Goal: Transaction & Acquisition: Purchase product/service

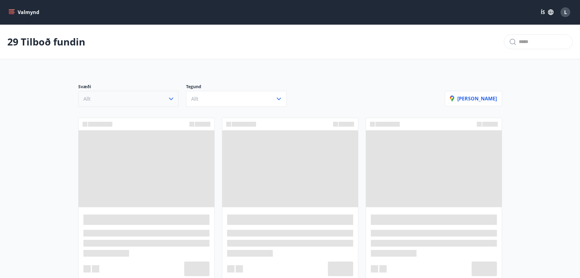
click at [166, 102] on button "Allt" at bounding box center [128, 99] width 101 height 16
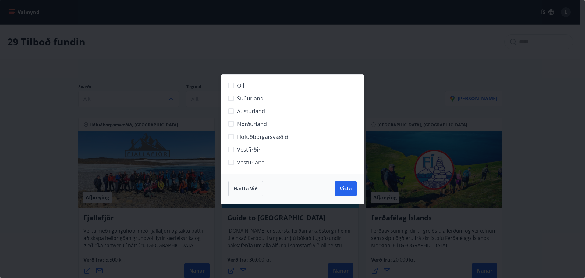
click at [250, 98] on span "Suðurland" at bounding box center [250, 98] width 27 height 8
click at [349, 187] on span "Vista" at bounding box center [346, 188] width 12 height 7
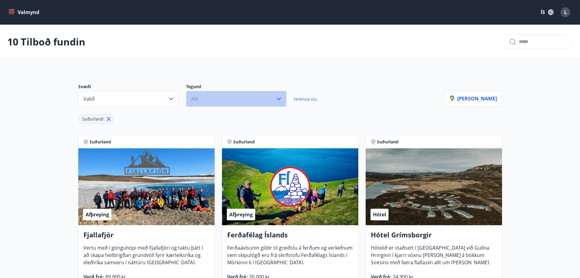
click at [242, 93] on button "Allt" at bounding box center [236, 99] width 101 height 16
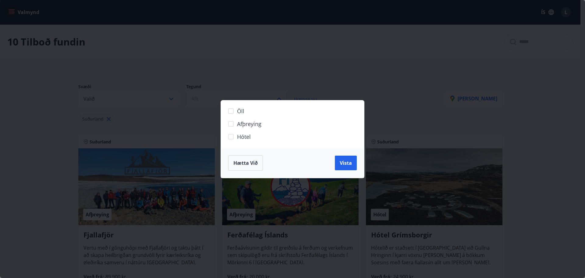
click at [253, 137] on label "Hótel" at bounding box center [289, 139] width 128 height 13
click at [348, 164] on span "Vista" at bounding box center [346, 162] width 12 height 7
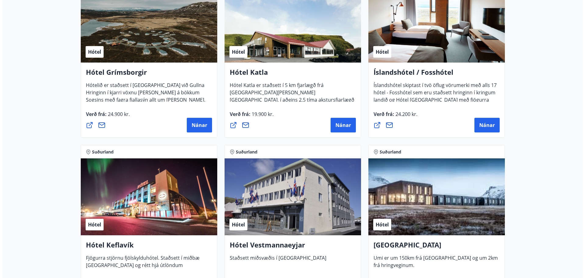
scroll to position [152, 0]
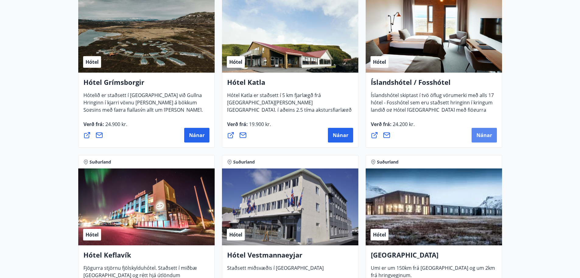
click at [488, 134] on span "Nánar" at bounding box center [485, 135] width 16 height 7
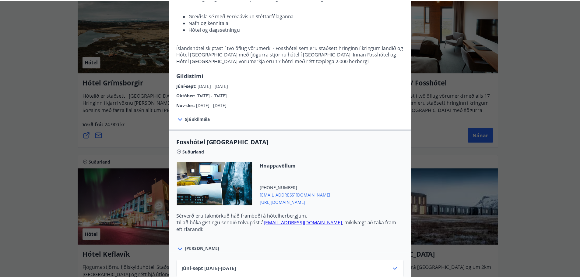
scroll to position [80, 0]
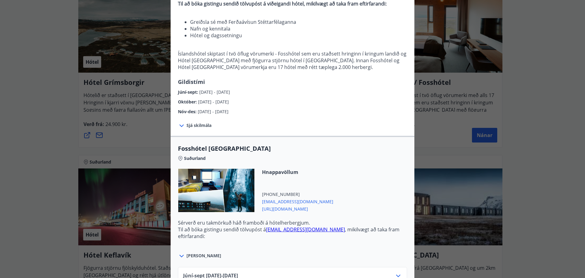
click at [143, 124] on div "Íslandshótel / Fosshótel Ekki er hægt að nýta Ferðaávísun fyrir bókanir sem eru…" at bounding box center [292, 59] width 585 height 278
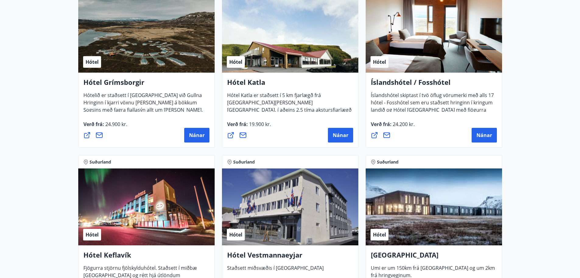
scroll to position [0, 0]
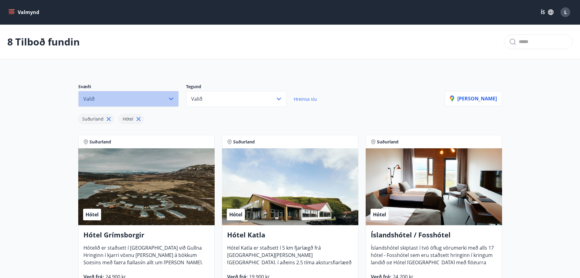
click at [129, 100] on button "Valið" at bounding box center [128, 99] width 101 height 16
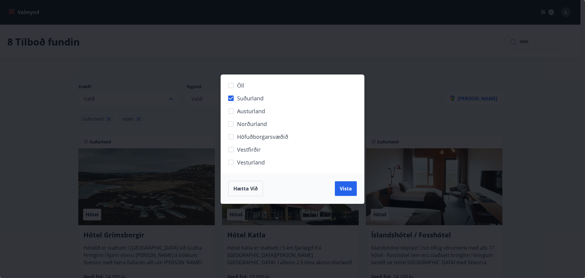
click at [264, 137] on span "Höfuðborgarsvæðið" at bounding box center [262, 137] width 51 height 8
click at [348, 190] on span "Vista" at bounding box center [346, 188] width 12 height 7
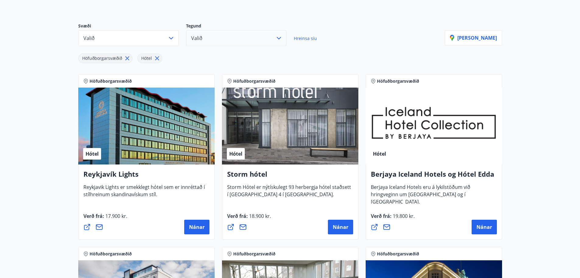
scroll to position [61, 0]
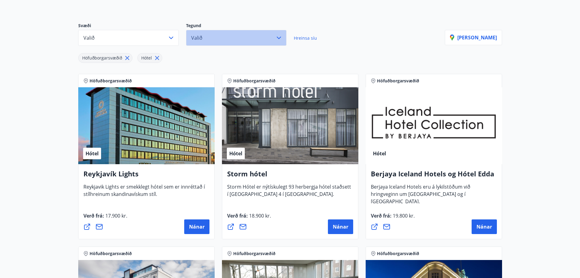
click at [235, 37] on button "Valið" at bounding box center [236, 38] width 101 height 16
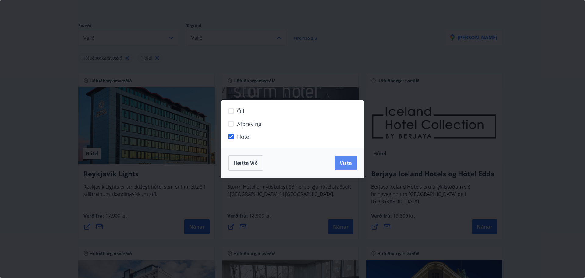
click at [350, 163] on span "Vista" at bounding box center [346, 162] width 12 height 7
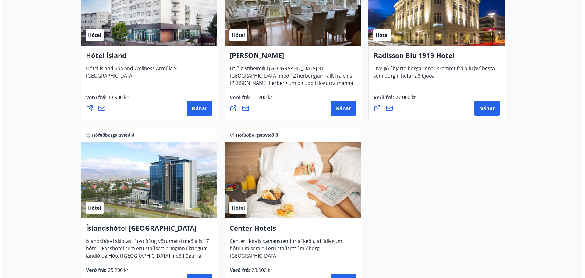
scroll to position [274, 0]
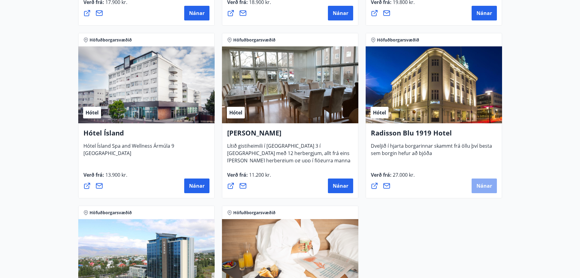
click at [486, 186] on span "Nánar" at bounding box center [485, 185] width 16 height 7
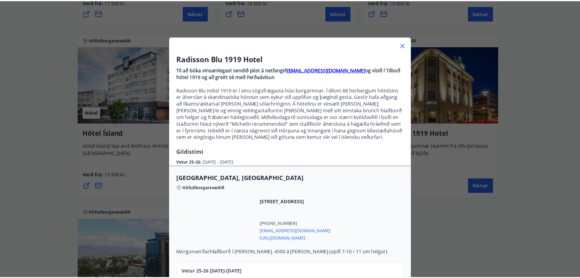
scroll to position [45, 0]
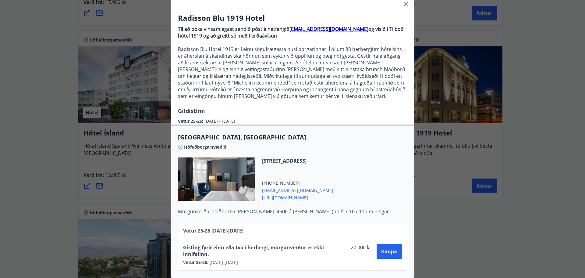
click at [476, 181] on div "Radisson Blu 1919 Hotel Til að bóka vinsamlegast sendið póst á netfangið [EMAIL…" at bounding box center [292, 98] width 585 height 278
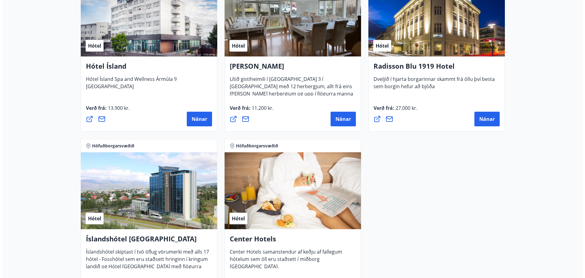
scroll to position [294, 0]
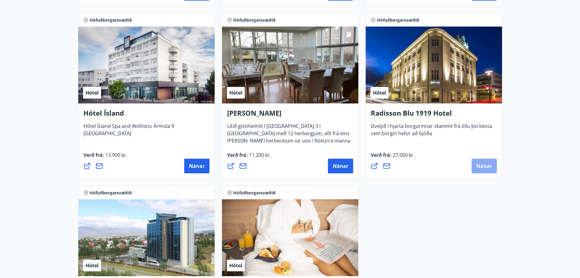
click at [487, 168] on span "Nánar" at bounding box center [485, 165] width 16 height 7
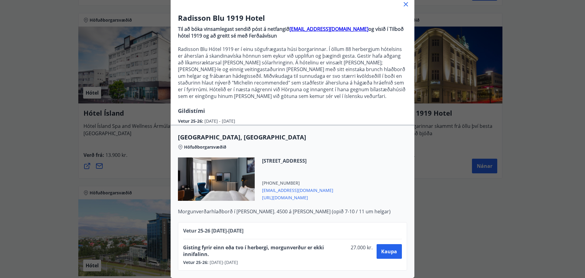
scroll to position [45, 0]
click at [451, 228] on div "Radisson Blu 1919 Hotel Til að bóka vinsamlegast sendið póst á netfangið [EMAIL…" at bounding box center [292, 139] width 585 height 278
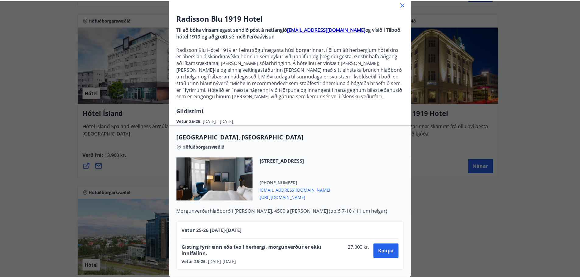
scroll to position [0, 0]
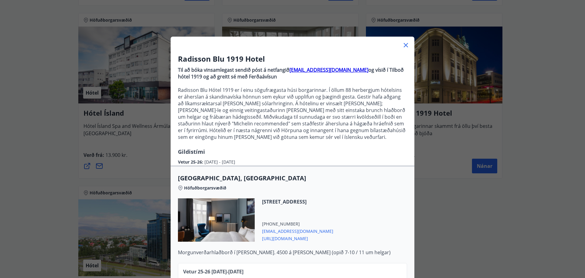
click at [402, 47] on icon at bounding box center [405, 44] width 7 height 7
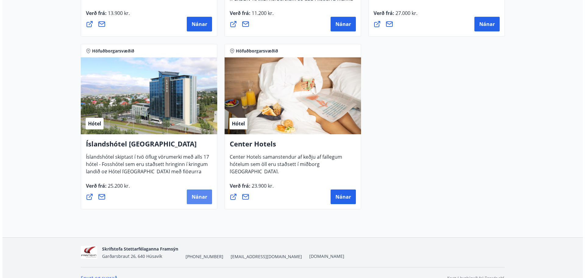
scroll to position [446, 0]
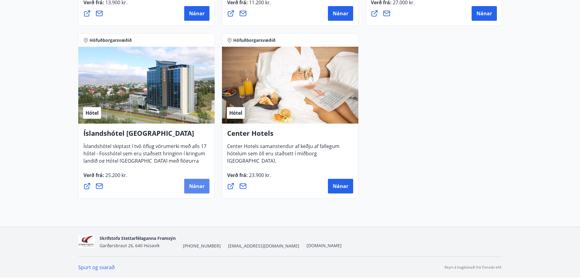
click at [188, 186] on button "Nánar" at bounding box center [196, 186] width 25 height 15
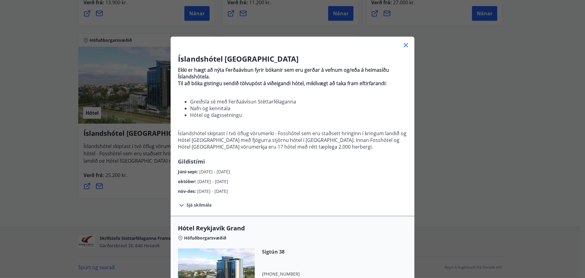
click at [202, 204] on span "Sjá skilmála" at bounding box center [198, 205] width 25 height 6
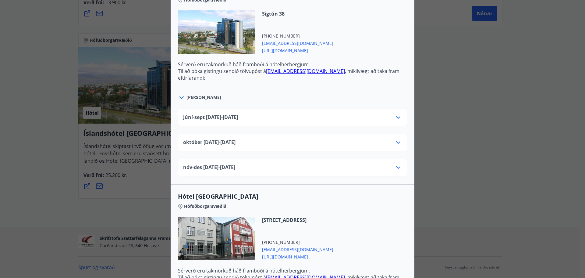
scroll to position [305, 0]
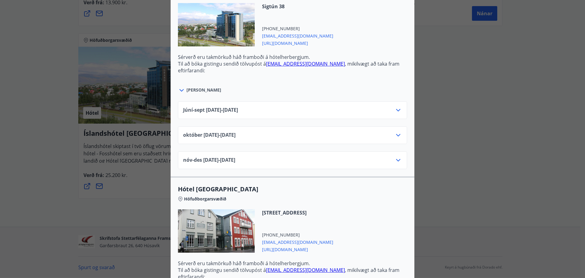
click at [315, 134] on div "[DATE]10.25 - [DATE]" at bounding box center [292, 137] width 219 height 12
click at [395, 133] on icon at bounding box center [398, 134] width 7 height 7
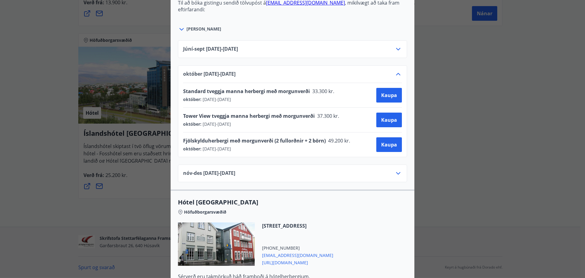
scroll to position [396, 0]
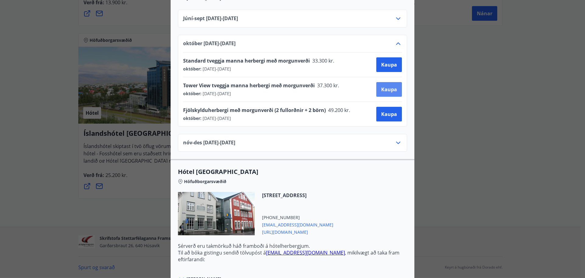
click at [386, 88] on span "Kaupa" at bounding box center [389, 89] width 16 height 7
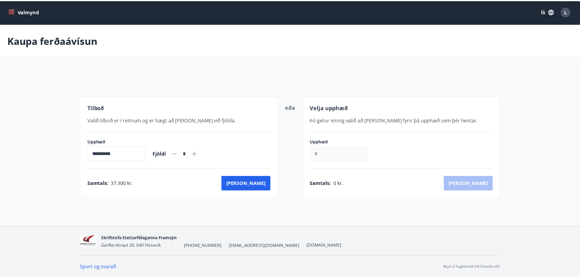
scroll to position [1, 0]
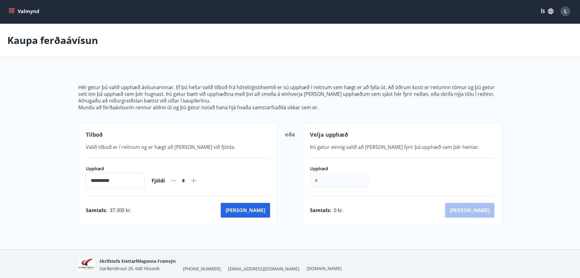
click at [197, 180] on icon at bounding box center [193, 180] width 7 height 7
click at [176, 180] on icon at bounding box center [173, 180] width 5 height 1
type input "*"
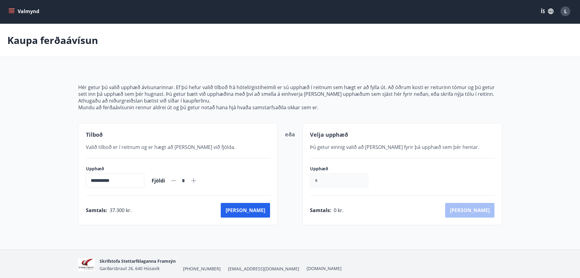
scroll to position [24, 0]
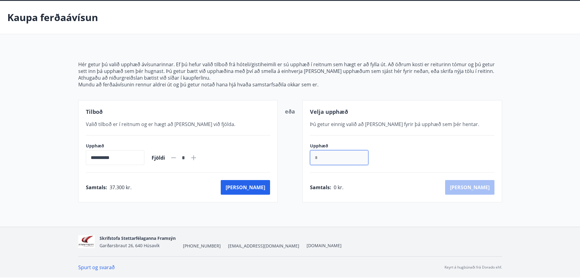
click at [345, 154] on input "*" at bounding box center [339, 157] width 58 height 15
drag, startPoint x: 330, startPoint y: 157, endPoint x: 299, endPoint y: 150, distance: 32.0
click at [299, 150] on div "**********" at bounding box center [290, 151] width 424 height 102
click at [330, 74] on p "Hér getur þú valið upphæð ávísunarinnar. Ef þú hefur valið tilboð frá hóteli/gi…" at bounding box center [290, 67] width 424 height 13
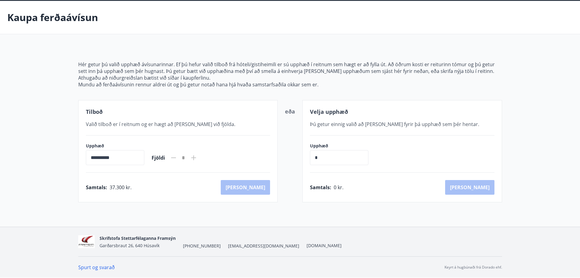
drag, startPoint x: 26, startPoint y: 23, endPoint x: 20, endPoint y: 17, distance: 8.0
click at [22, 20] on p "Kaupa ferðaávísun" at bounding box center [52, 17] width 91 height 13
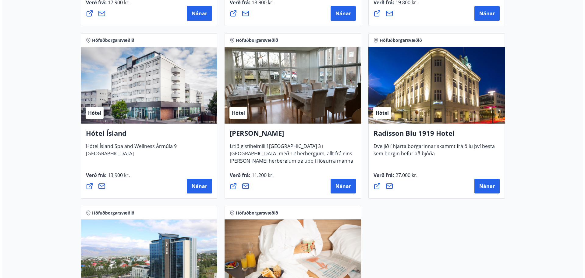
scroll to position [274, 0]
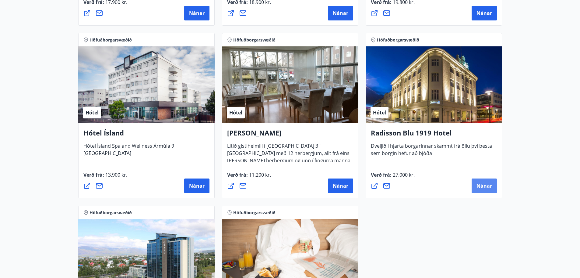
click at [486, 185] on span "Nánar" at bounding box center [485, 185] width 16 height 7
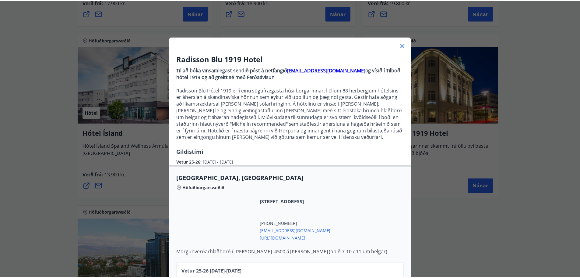
scroll to position [45, 0]
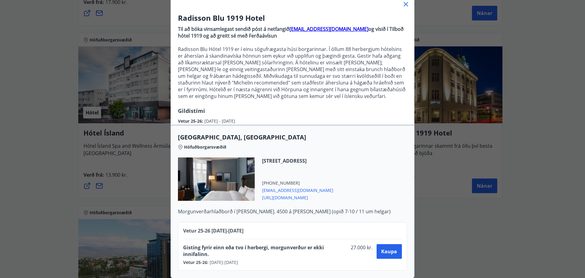
click at [473, 154] on div "Radisson Blu 1919 Hotel Til að bóka vinsamlegast sendið póst á netfangið [EMAIL…" at bounding box center [292, 98] width 585 height 278
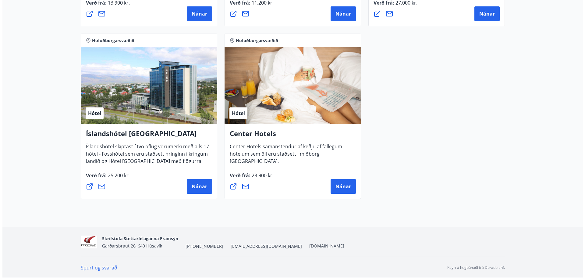
scroll to position [446, 0]
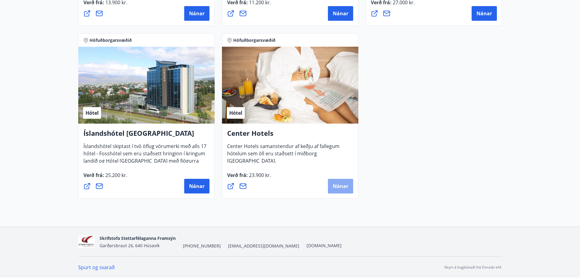
click at [337, 193] on button "Nánar" at bounding box center [340, 186] width 25 height 15
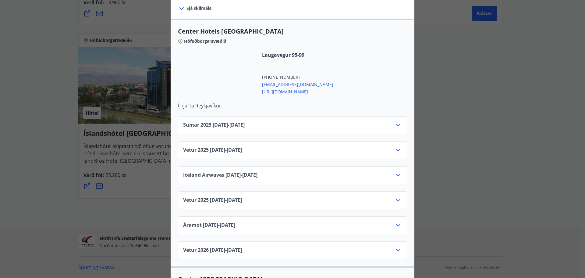
scroll to position [213, 0]
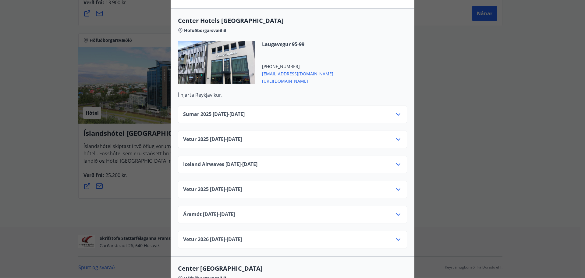
click at [346, 136] on div "Vetur [PHONE_NUMBER][DATE] - [DATE]" at bounding box center [292, 142] width 219 height 12
click at [400, 136] on div "Vetur [PHONE_NUMBER][DATE] - [DATE]" at bounding box center [292, 139] width 229 height 18
click at [395, 136] on icon at bounding box center [398, 139] width 7 height 7
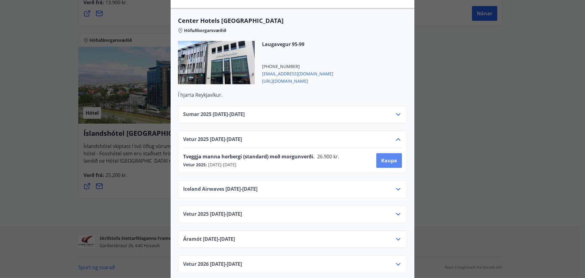
click at [388, 157] on span "Kaupa" at bounding box center [389, 160] width 16 height 7
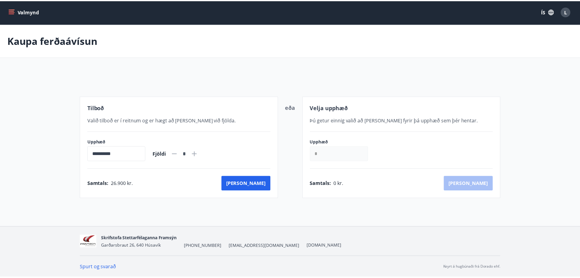
scroll to position [1, 0]
